Goal: Complete application form

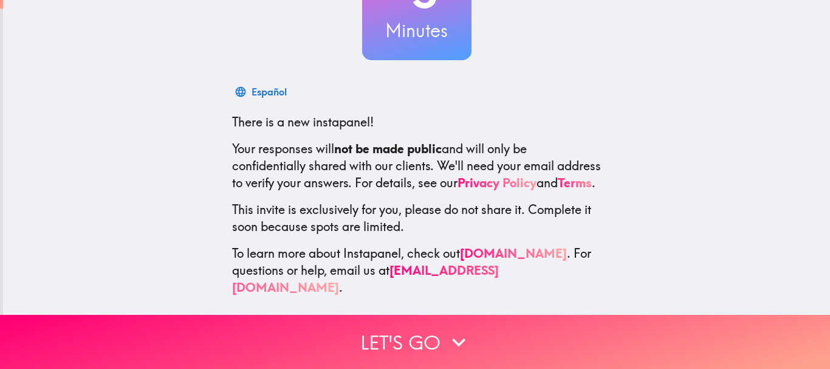
scroll to position [137, 0]
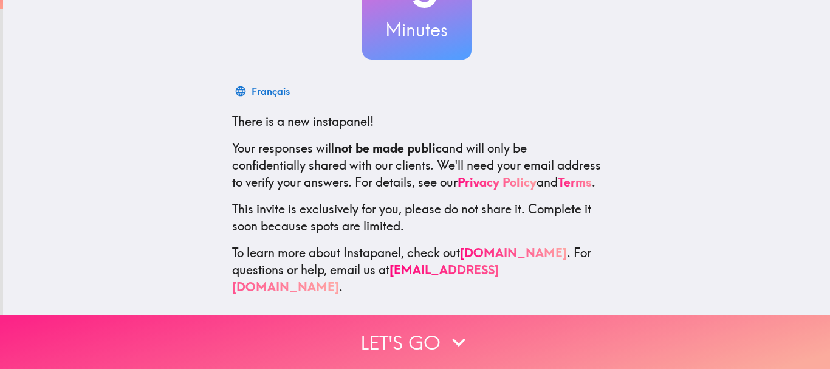
click at [496, 330] on button "Let's go" at bounding box center [415, 342] width 830 height 54
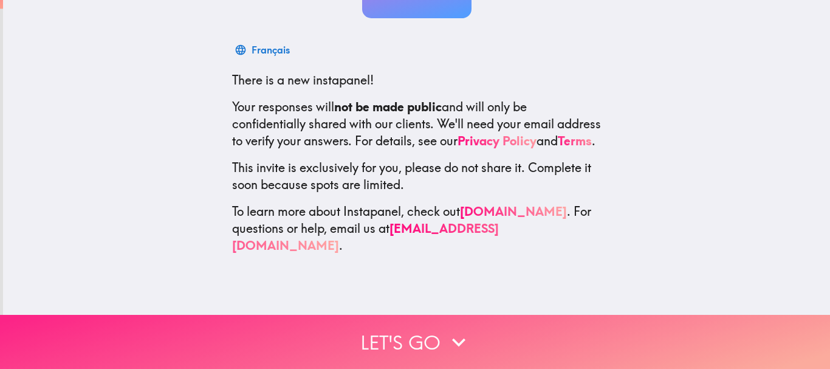
scroll to position [0, 0]
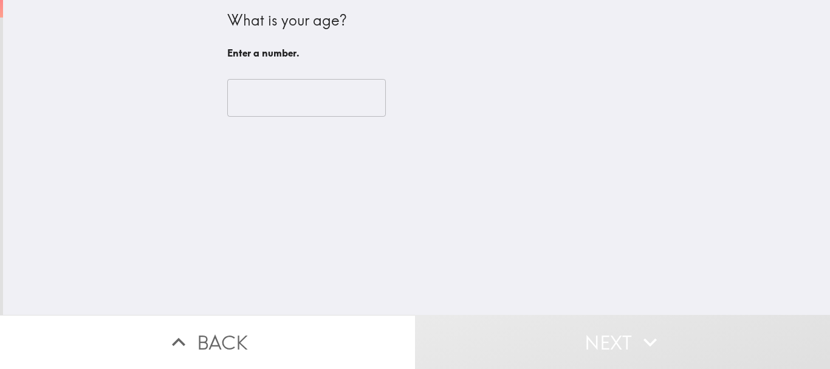
click at [317, 98] on input "number" at bounding box center [306, 98] width 159 height 38
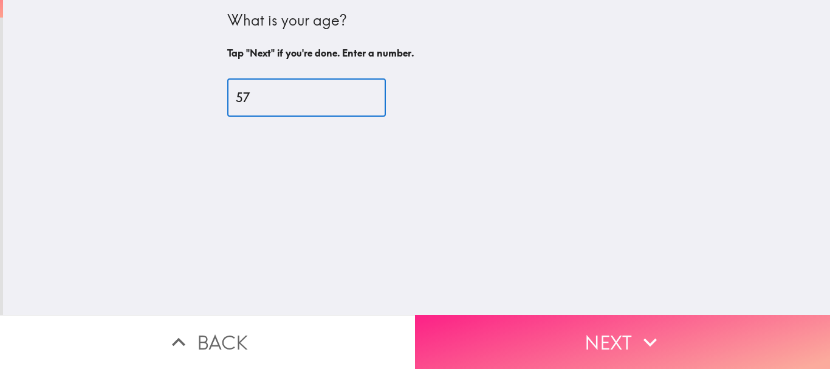
type input "57"
click at [493, 325] on button "Next" at bounding box center [622, 342] width 415 height 54
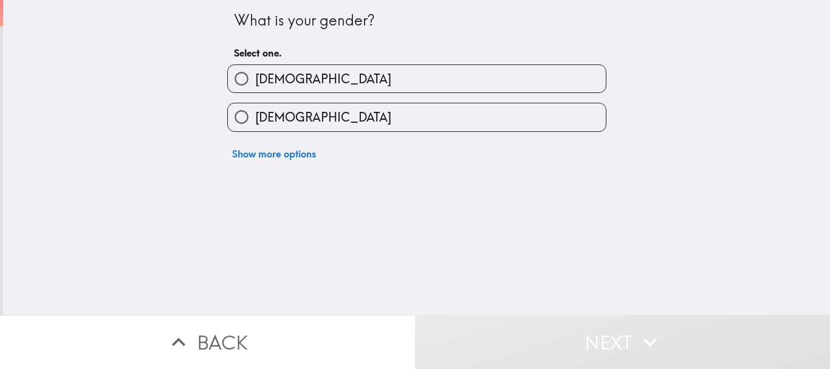
click at [366, 117] on label "[DEMOGRAPHIC_DATA]" at bounding box center [417, 116] width 378 height 27
click at [255, 117] on input "[DEMOGRAPHIC_DATA]" at bounding box center [241, 116] width 27 height 27
radio input "true"
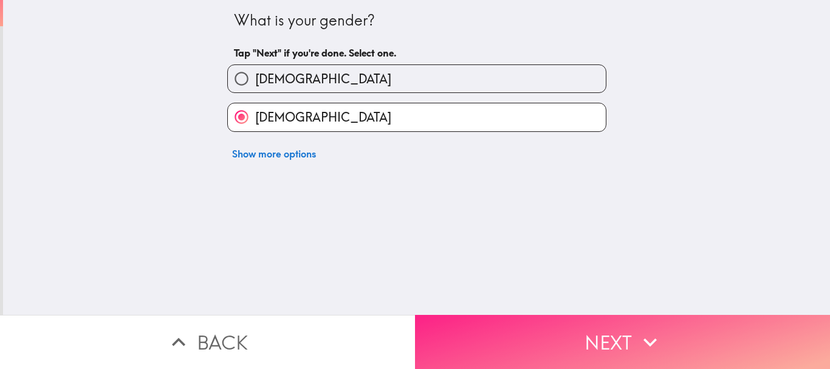
click at [485, 323] on button "Next" at bounding box center [622, 342] width 415 height 54
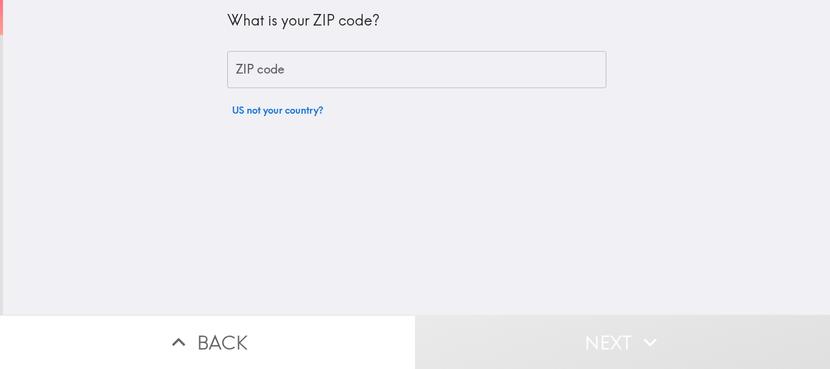
click at [384, 73] on input "ZIP code" at bounding box center [416, 70] width 379 height 38
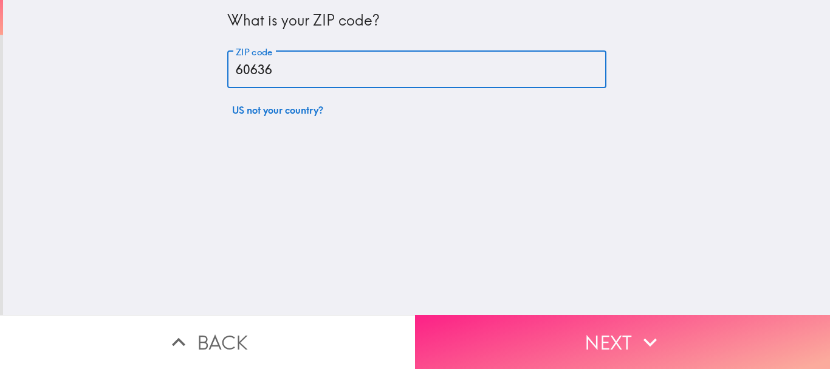
type input "60636"
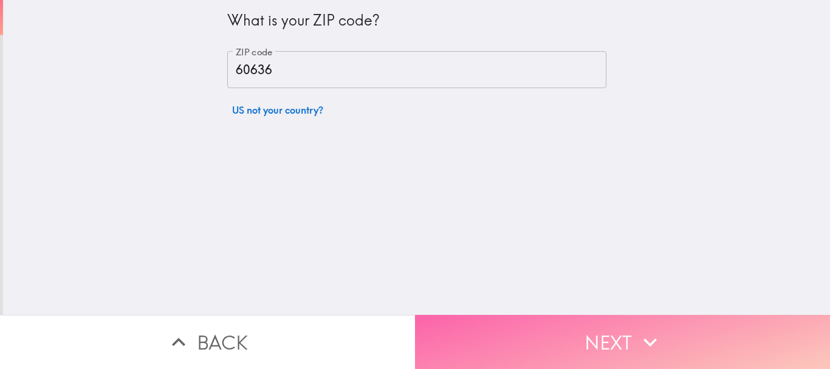
click at [550, 324] on button "Next" at bounding box center [622, 342] width 415 height 54
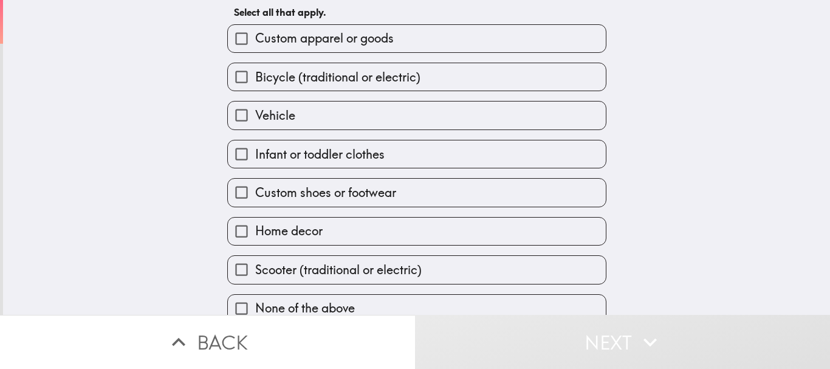
scroll to position [78, 0]
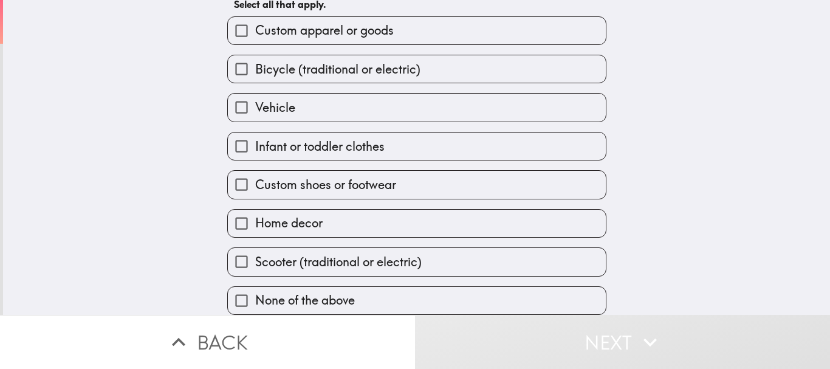
click at [479, 218] on label "Home decor" at bounding box center [417, 223] width 378 height 27
click at [255, 218] on input "Home decor" at bounding box center [241, 223] width 27 height 27
checkbox input "true"
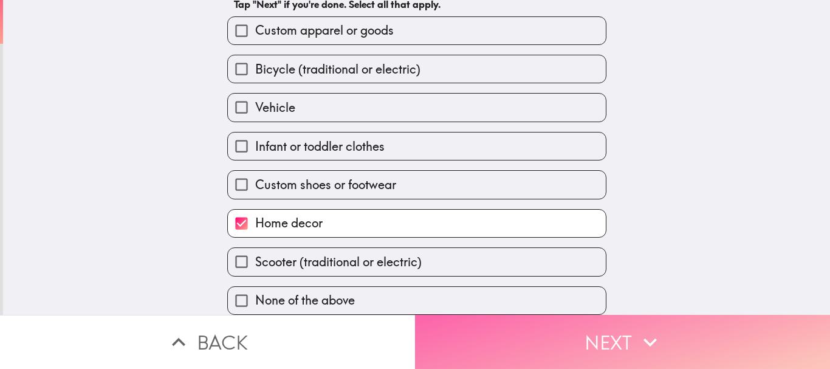
click at [564, 324] on button "Next" at bounding box center [622, 342] width 415 height 54
